Goal: Information Seeking & Learning: Learn about a topic

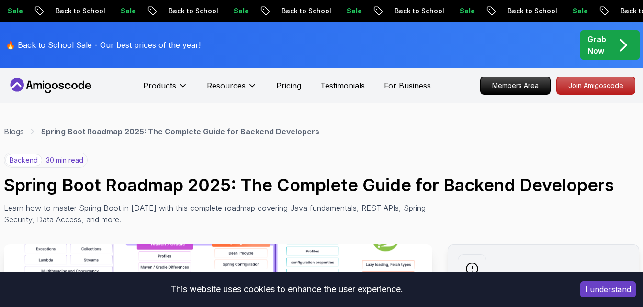
click at [464, 157] on div "backend 30 min read Spring Boot Roadmap 2025: The Complete Guide for Backend De…" at bounding box center [321, 189] width 635 height 73
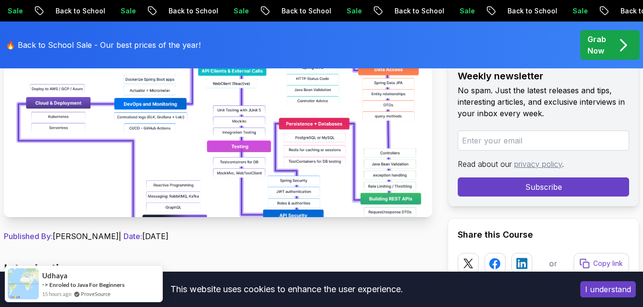
scroll to position [268, 0]
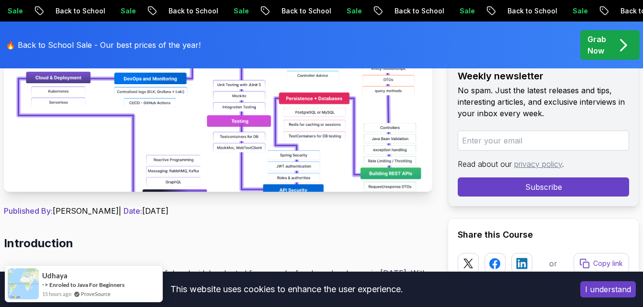
click at [326, 148] on img at bounding box center [218, 84] width 428 height 215
click at [213, 165] on img at bounding box center [218, 84] width 428 height 215
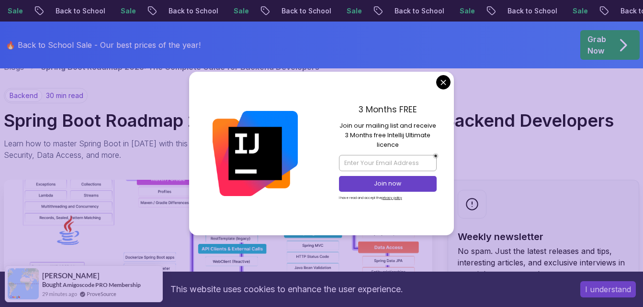
scroll to position [132, 0]
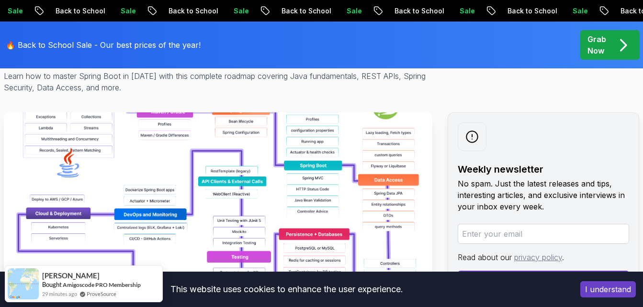
click at [278, 169] on img at bounding box center [218, 219] width 428 height 215
click at [615, 287] on button "I understand" at bounding box center [608, 289] width 56 height 16
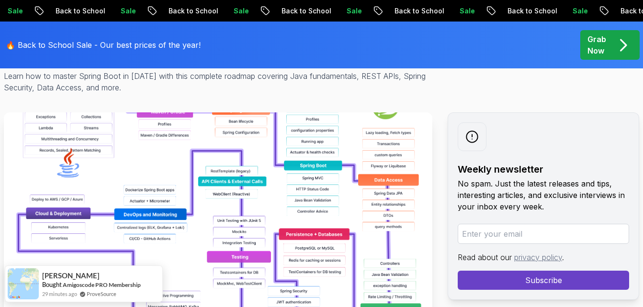
click at [302, 200] on img at bounding box center [218, 219] width 428 height 215
click at [496, 75] on div "backend 30 min read Spring Boot Roadmap 2025: The Complete Guide for Backend De…" at bounding box center [321, 57] width 635 height 73
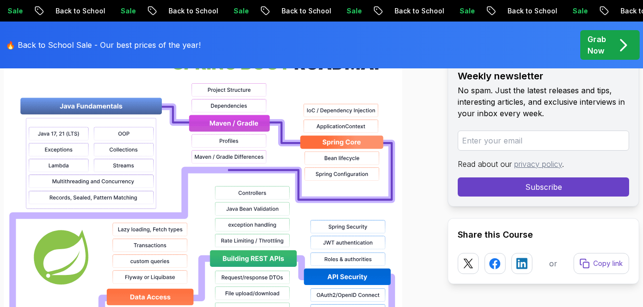
scroll to position [792, 0]
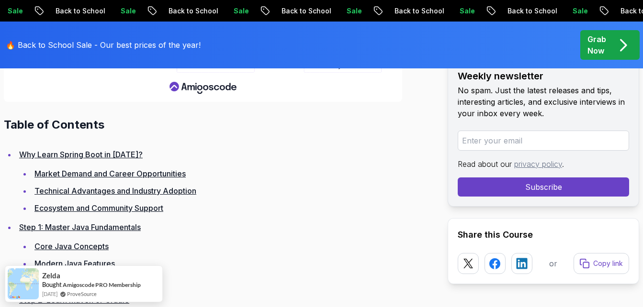
scroll to position [1404, 0]
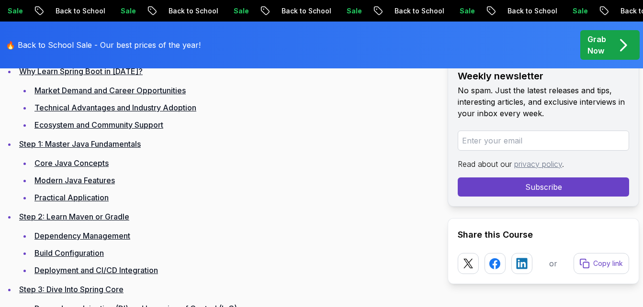
click at [145, 91] on link "Market Demand and Career Opportunities" at bounding box center [109, 91] width 151 height 10
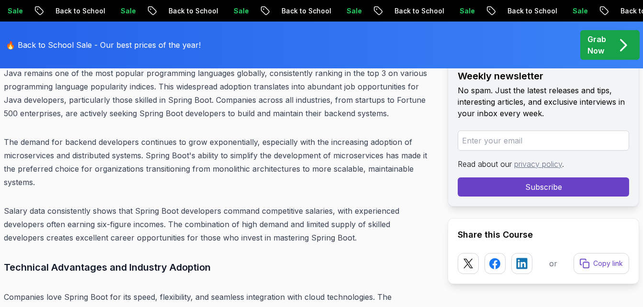
scroll to position [2689, 0]
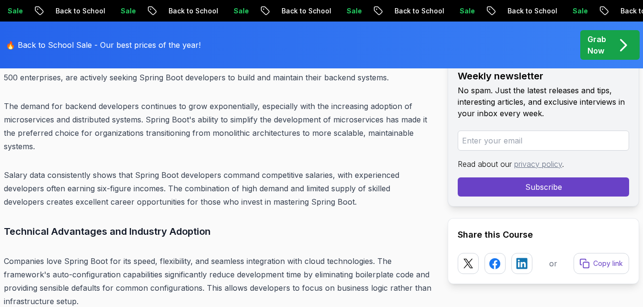
click at [189, 183] on p "Salary data consistently shows that Spring Boot developers command competitive …" at bounding box center [218, 188] width 428 height 40
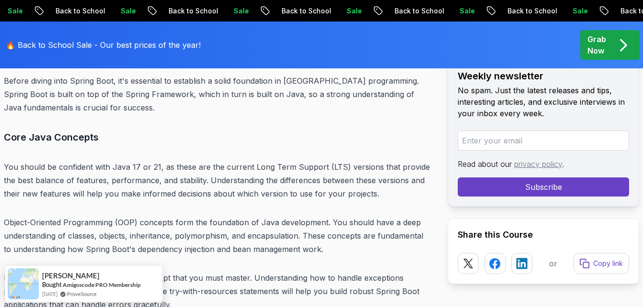
scroll to position [3397, 0]
